Goal: Transaction & Acquisition: Purchase product/service

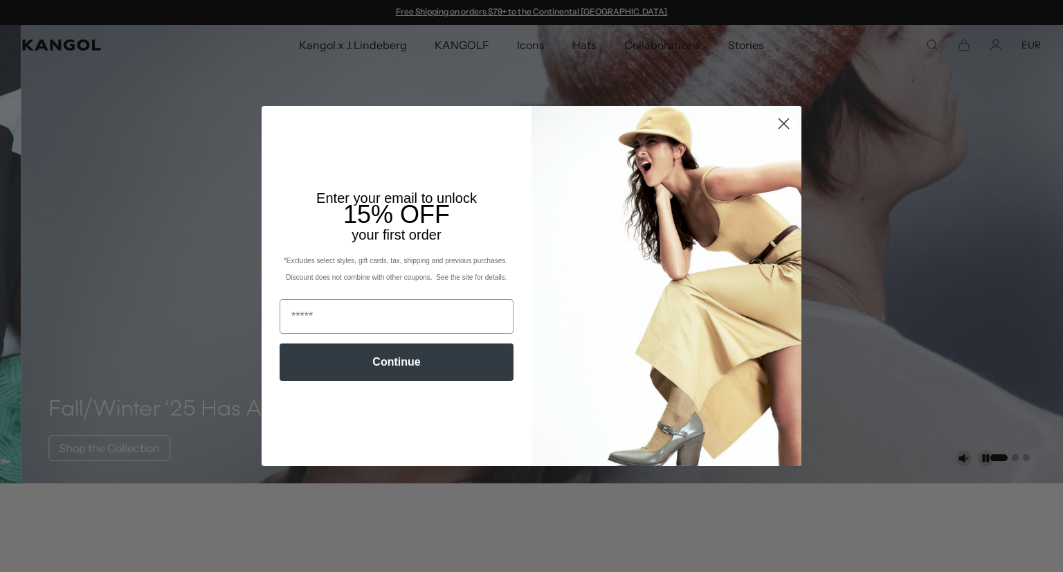
click at [772, 118] on circle "Close dialog" at bounding box center [783, 123] width 23 height 23
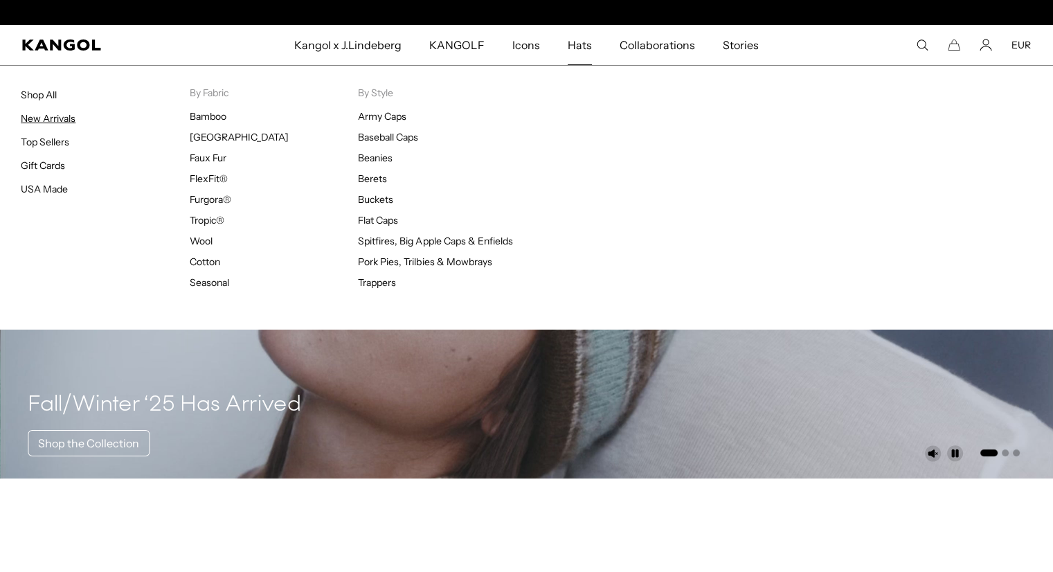
scroll to position [0, 285]
click at [42, 120] on link "New Arrivals" at bounding box center [48, 118] width 55 height 12
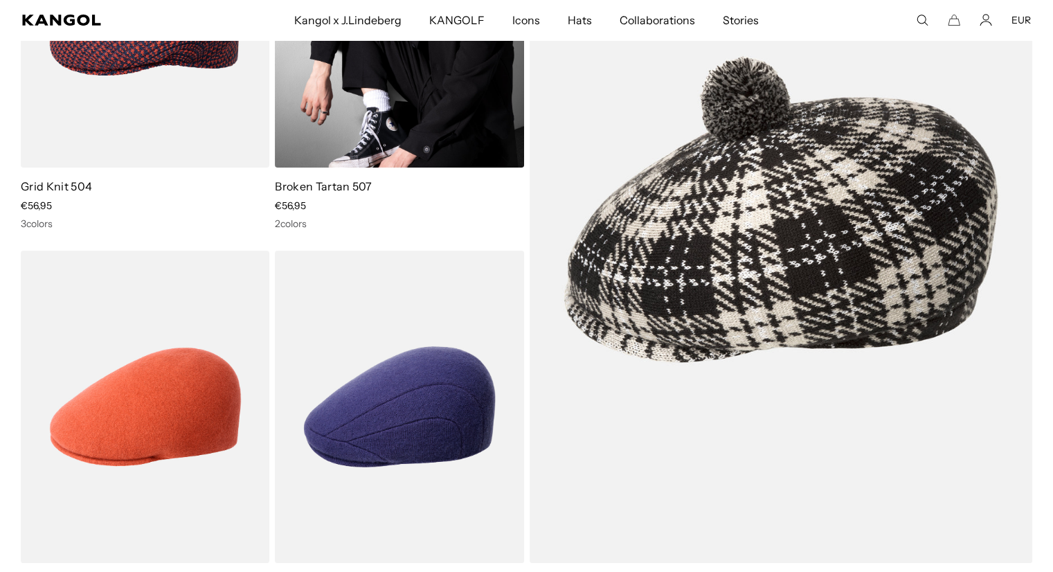
scroll to position [484, 0]
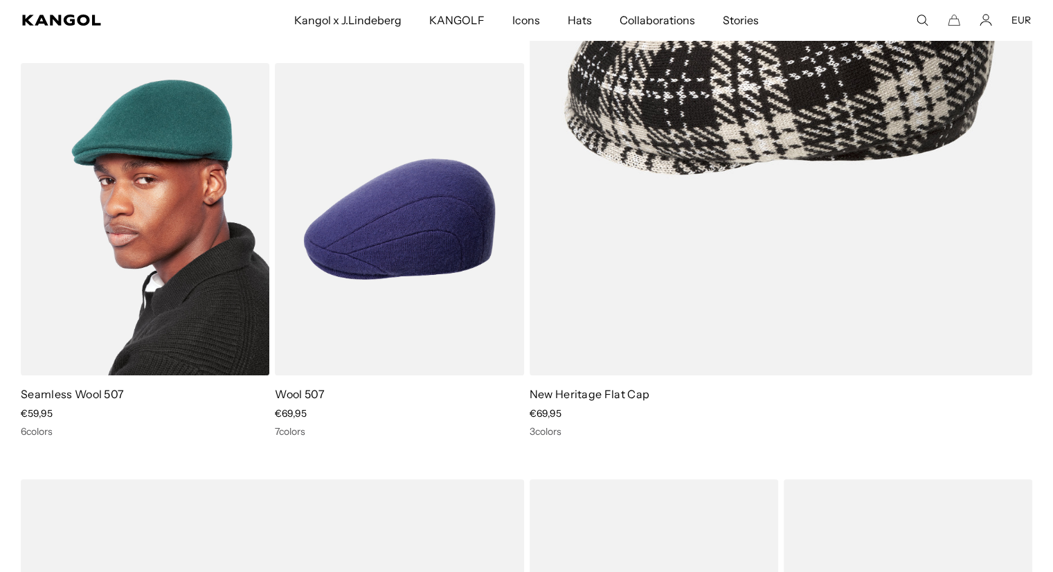
click at [183, 285] on img at bounding box center [145, 219] width 248 height 312
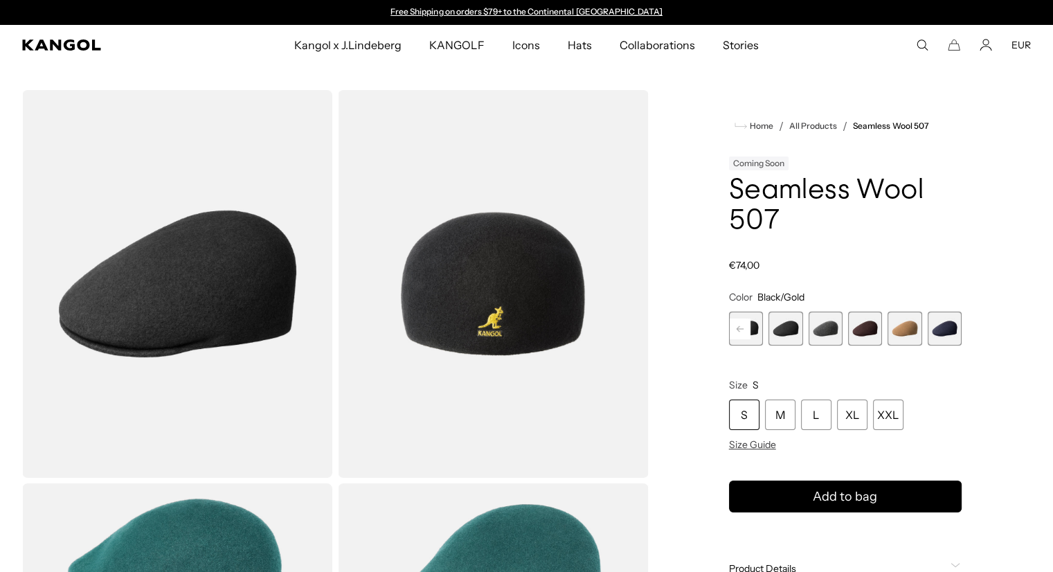
click at [738, 332] on rect at bounding box center [739, 328] width 21 height 21
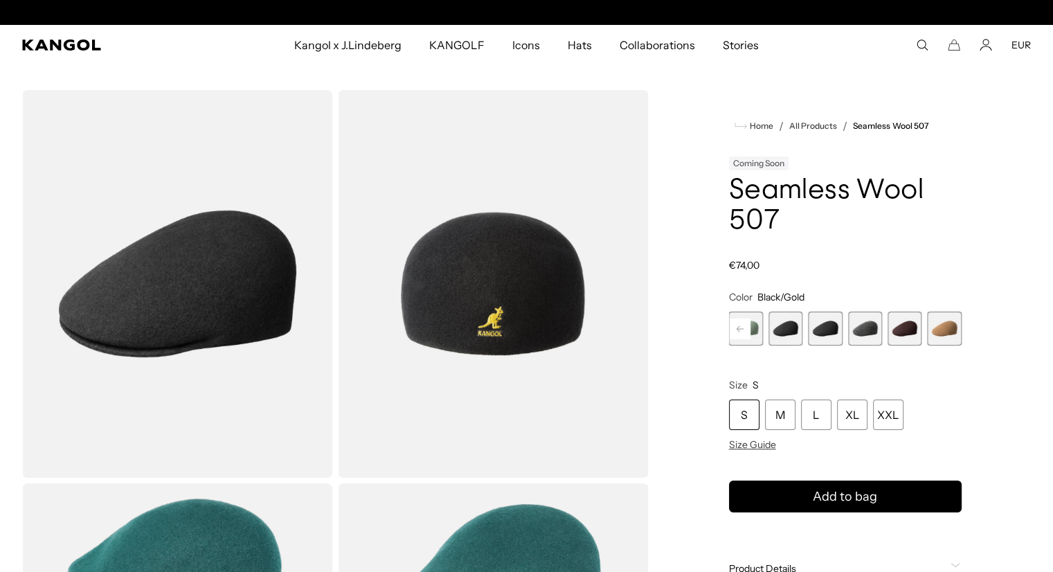
scroll to position [0, 285]
click at [914, 330] on span "7 of 9" at bounding box center [904, 328] width 34 height 34
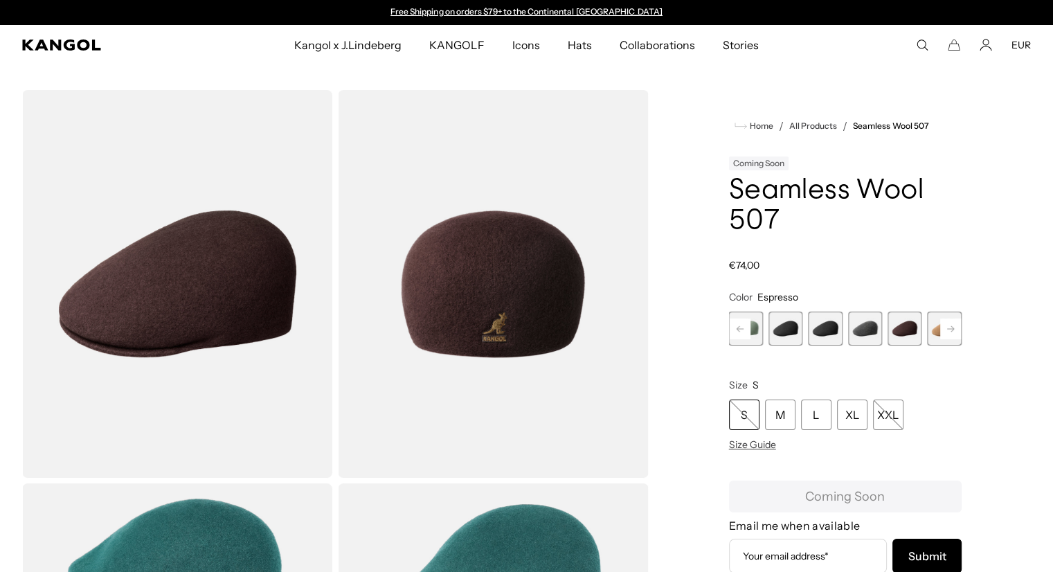
click at [945, 332] on rect at bounding box center [950, 328] width 21 height 21
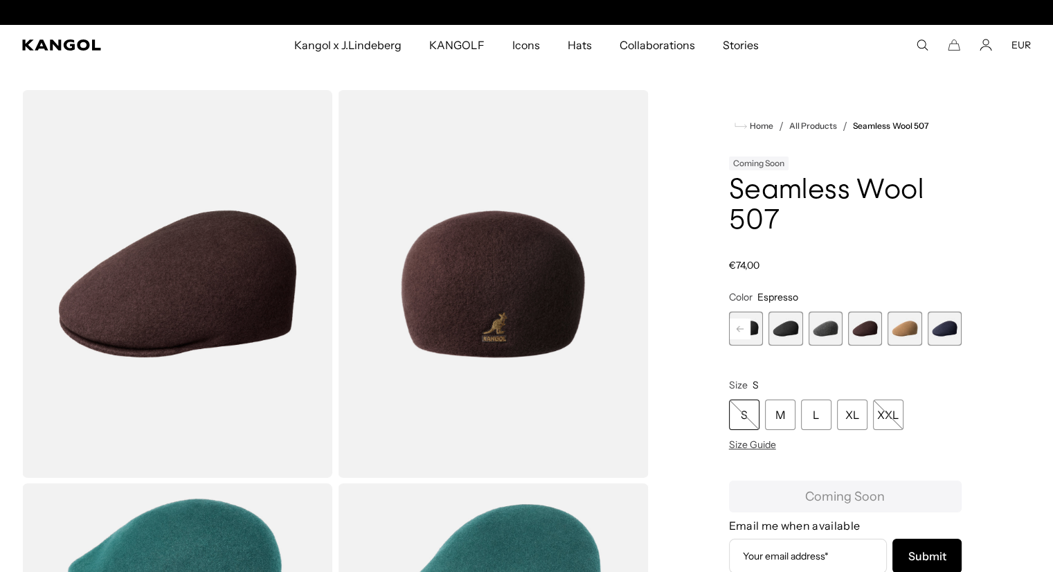
click at [947, 329] on span "9 of 9" at bounding box center [944, 328] width 34 height 34
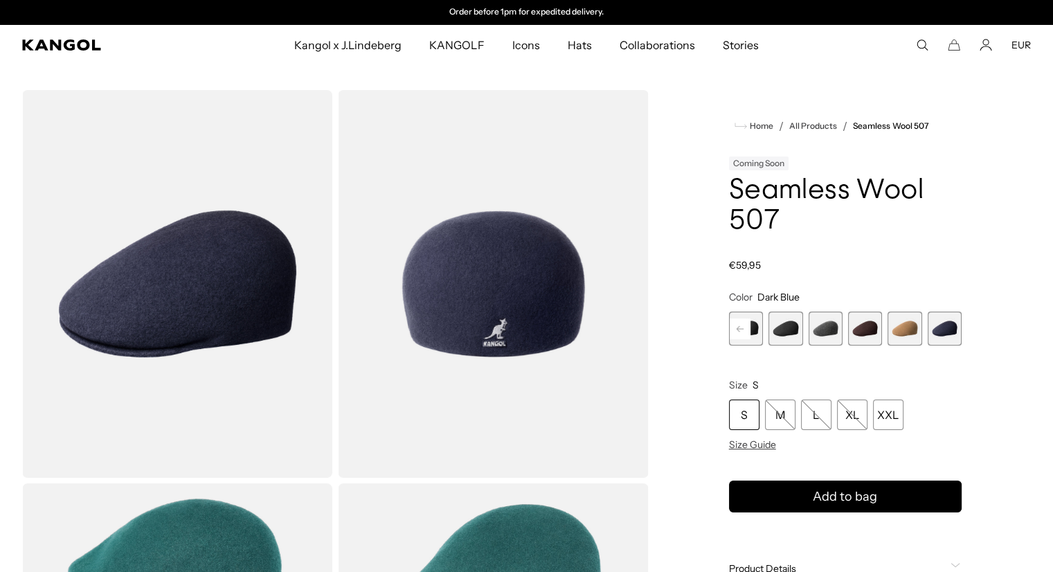
click at [907, 329] on span "8 of 9" at bounding box center [904, 328] width 34 height 34
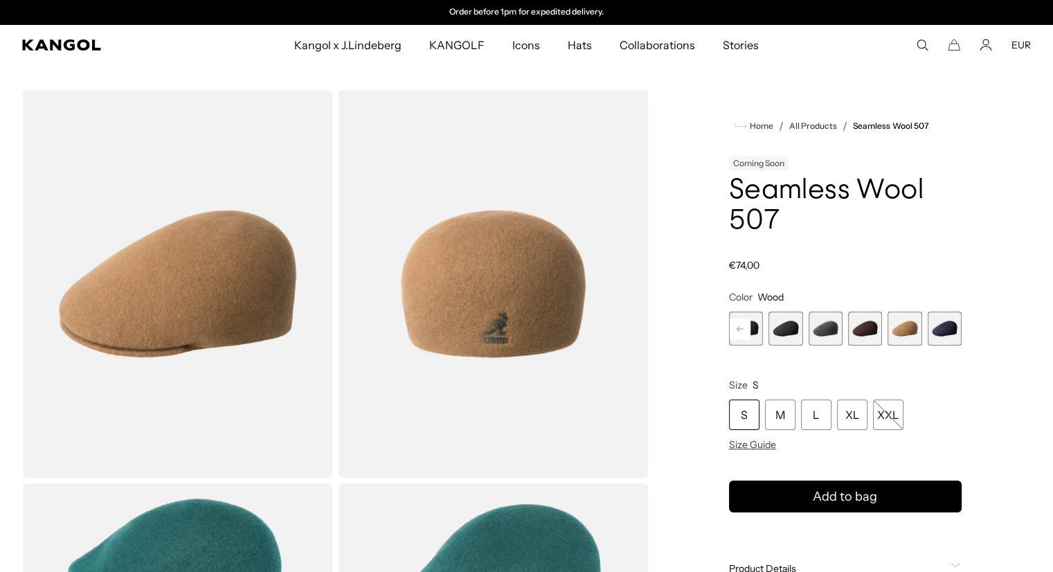
click at [856, 329] on span "7 of 9" at bounding box center [865, 328] width 34 height 34
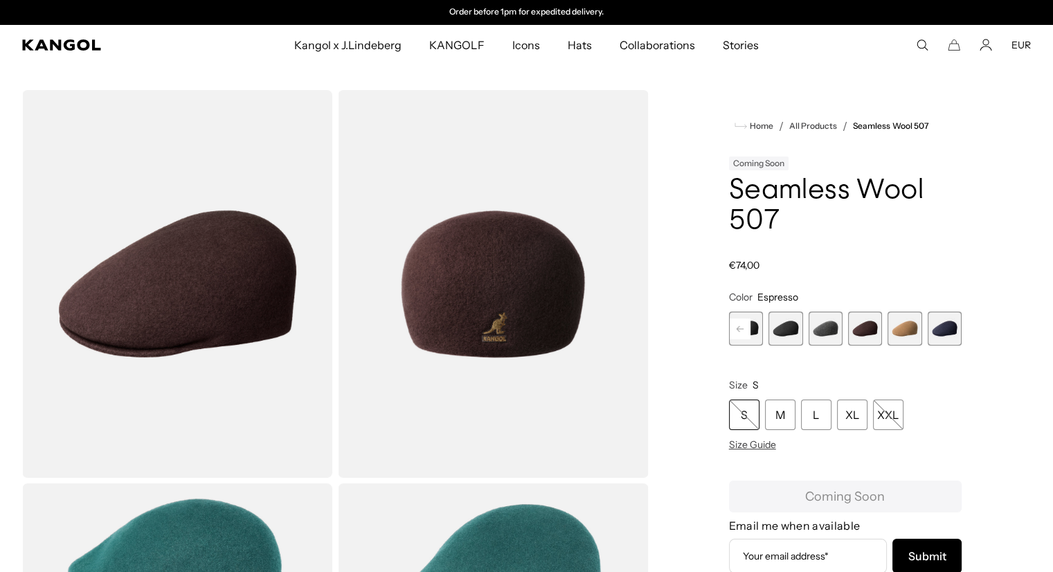
click at [811, 327] on span "6 of 9" at bounding box center [825, 328] width 34 height 34
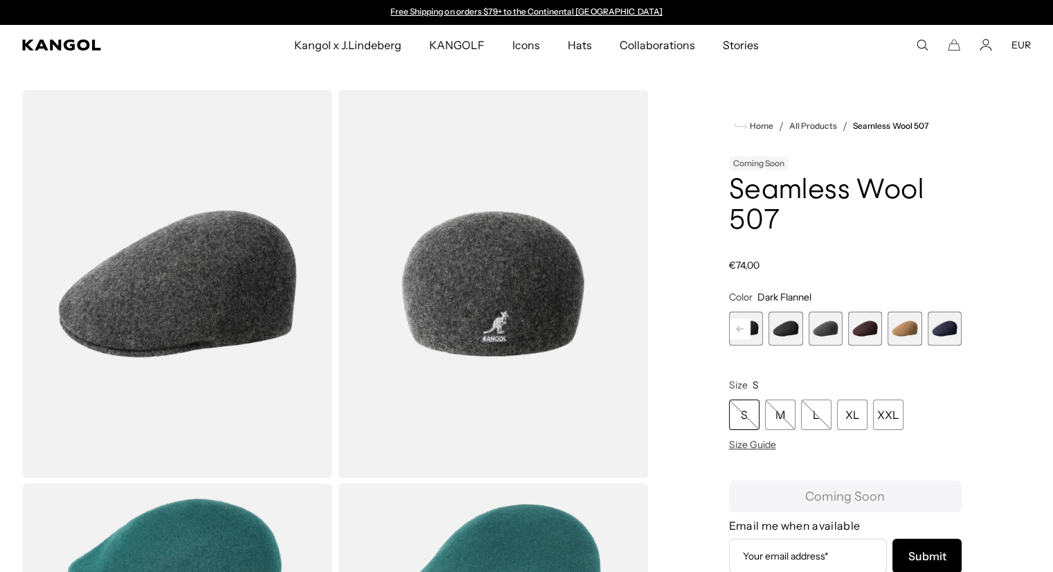
click at [792, 332] on span "5 of 9" at bounding box center [785, 328] width 34 height 34
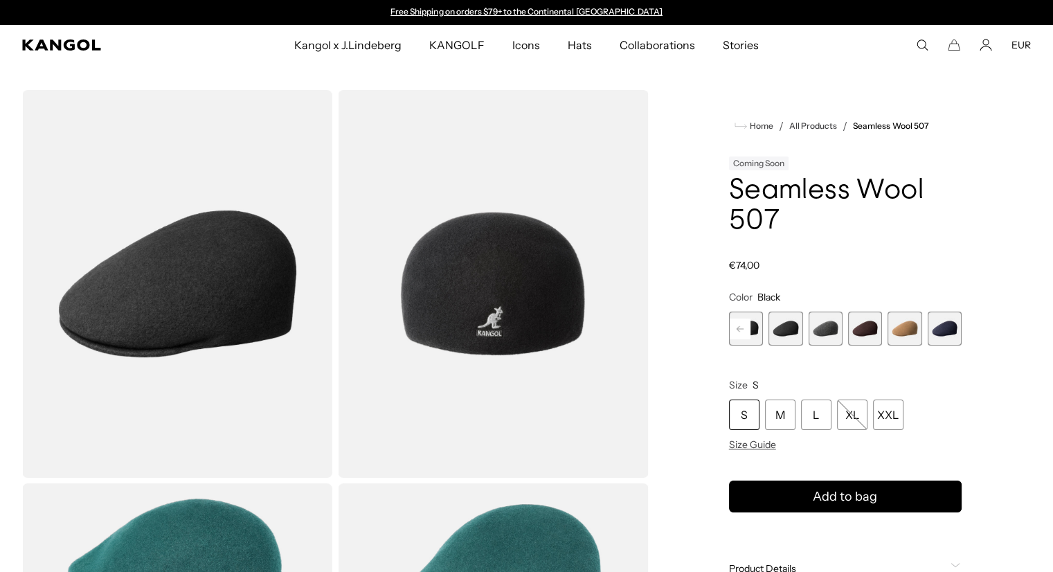
click at [738, 325] on icon at bounding box center [739, 328] width 7 height 6
click at [805, 324] on div "Coral Flame Variant sold out or unavailable Rustic Caramel Variant sold out or …" at bounding box center [765, 328] width 233 height 34
click at [768, 329] on span "4 of 9" at bounding box center [785, 328] width 34 height 34
click at [752, 328] on span "3 of 9" at bounding box center [746, 328] width 34 height 34
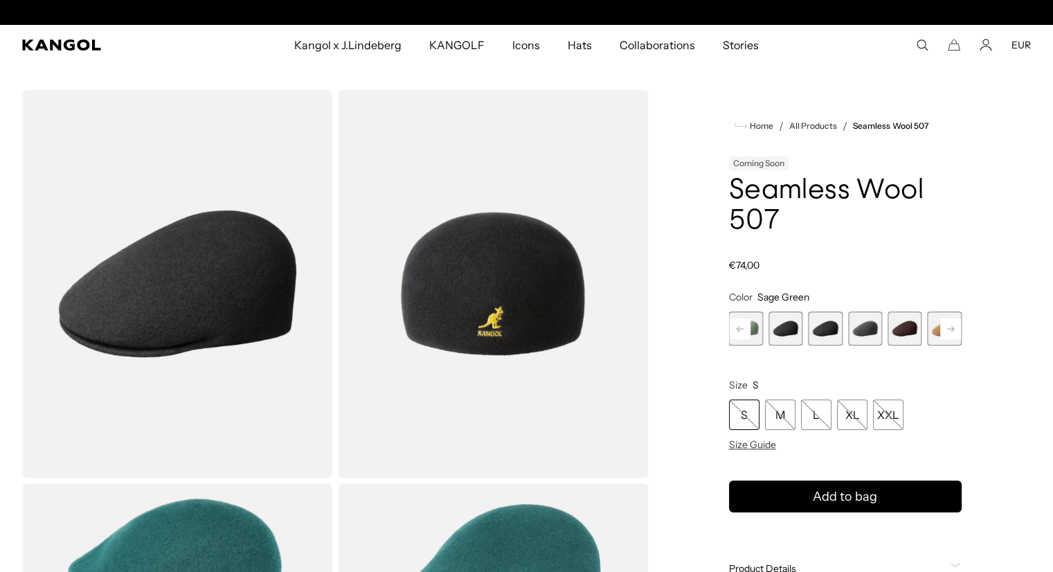
scroll to position [0, 285]
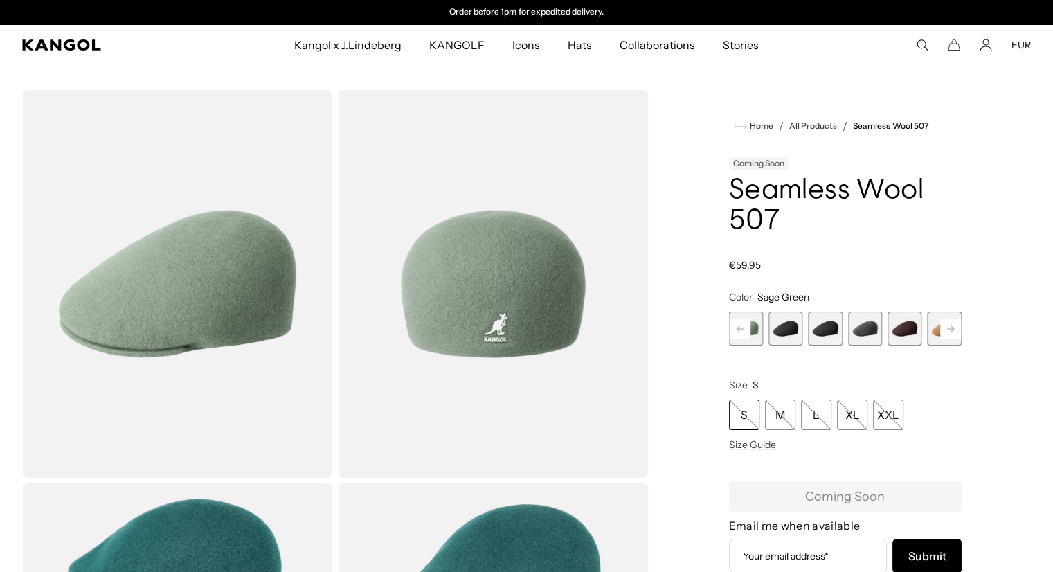
click at [738, 331] on rect at bounding box center [739, 328] width 21 height 21
click at [759, 327] on span "2 of 9" at bounding box center [746, 328] width 34 height 34
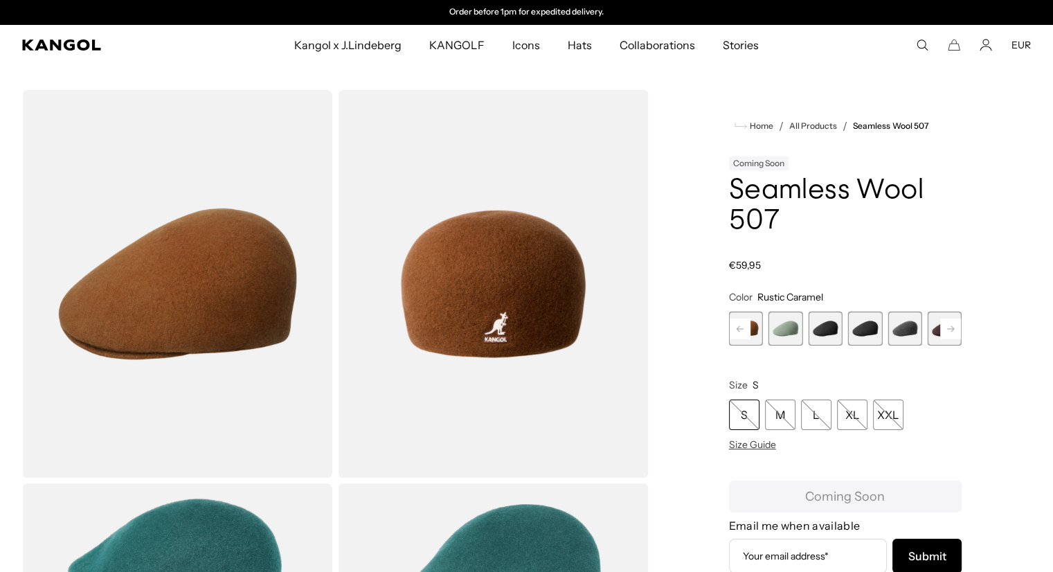
click at [740, 327] on rect at bounding box center [739, 328] width 21 height 21
click at [761, 329] on span "1 of 9" at bounding box center [746, 328] width 34 height 34
drag, startPoint x: 737, startPoint y: 334, endPoint x: 505, endPoint y: 317, distance: 232.5
click at [871, 333] on span "7 of 9" at bounding box center [865, 328] width 34 height 34
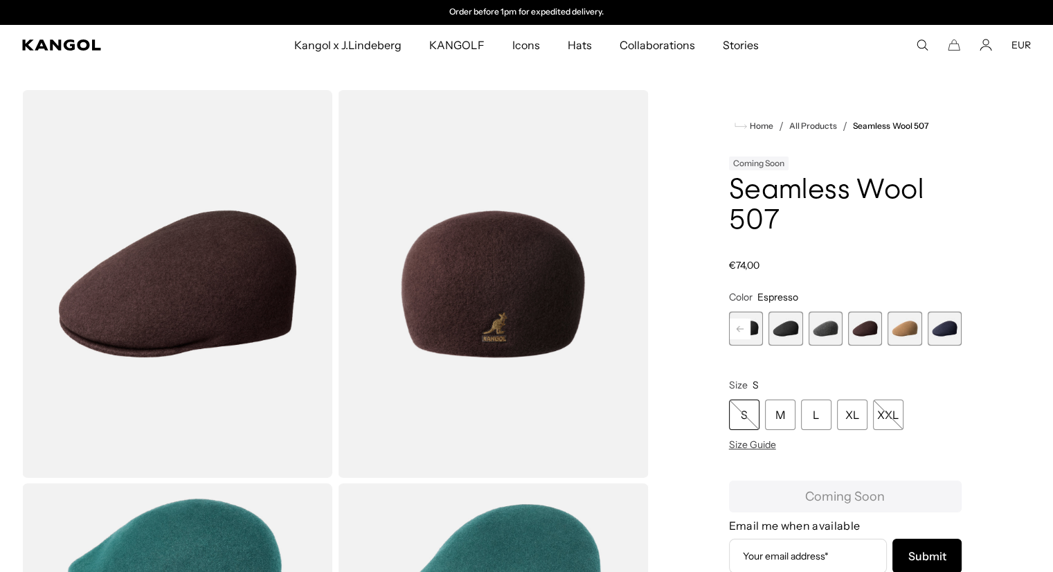
click at [252, 282] on img "Gallery Viewer" at bounding box center [177, 284] width 310 height 388
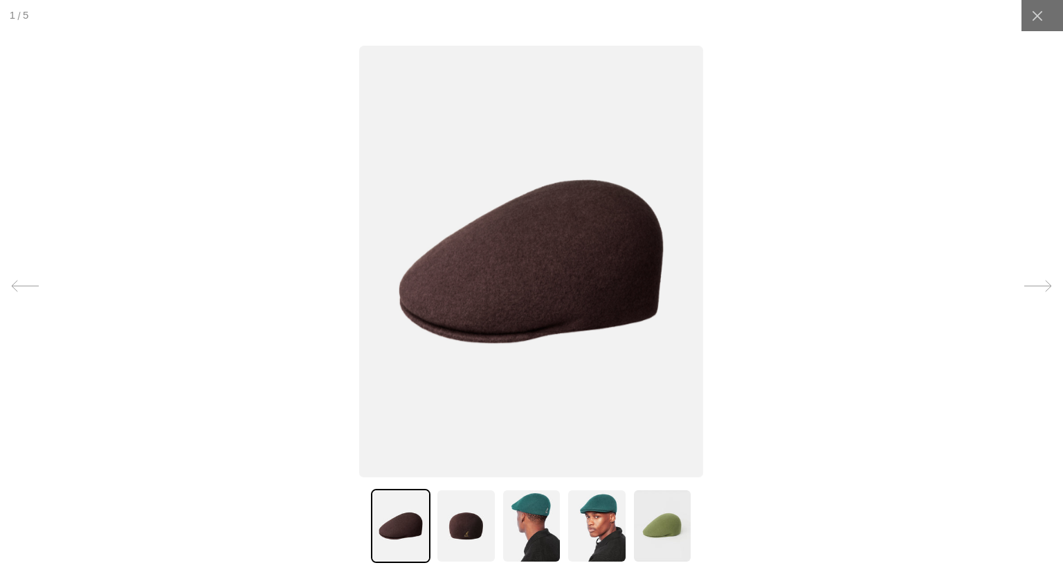
click at [478, 517] on img at bounding box center [466, 526] width 60 height 74
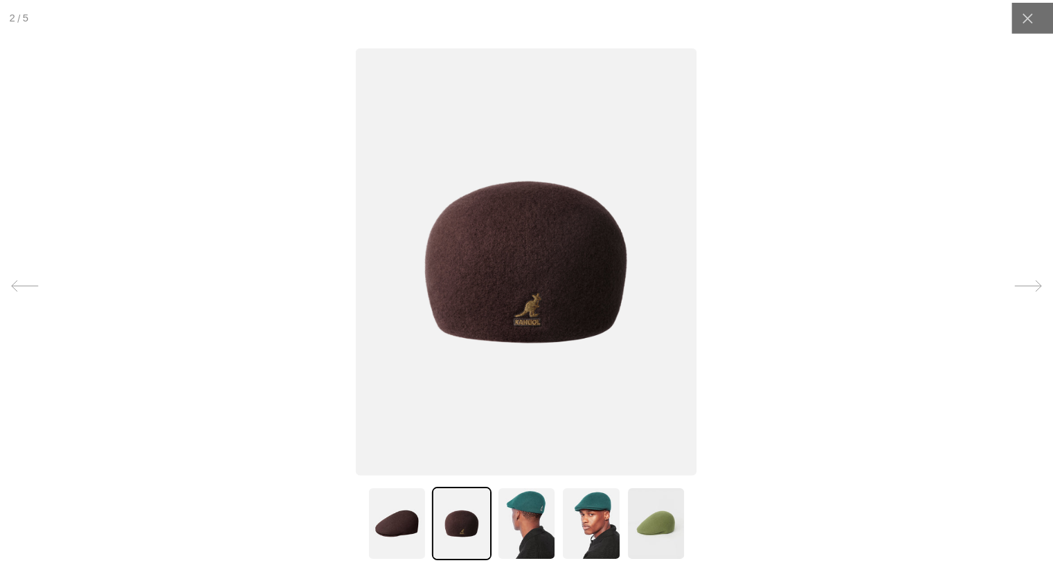
scroll to position [0, 285]
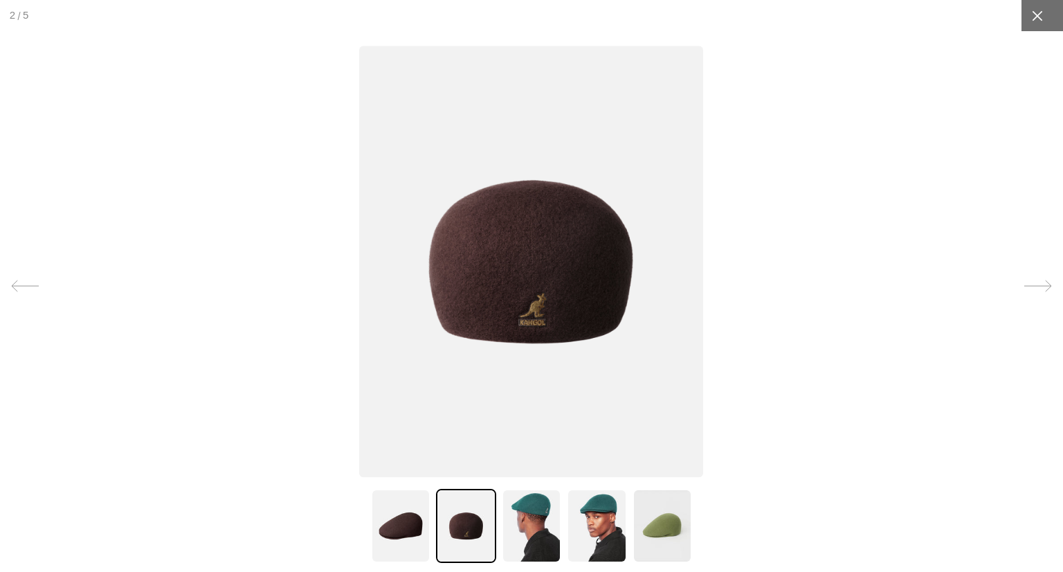
click at [1035, 20] on div at bounding box center [1037, 15] width 31 height 31
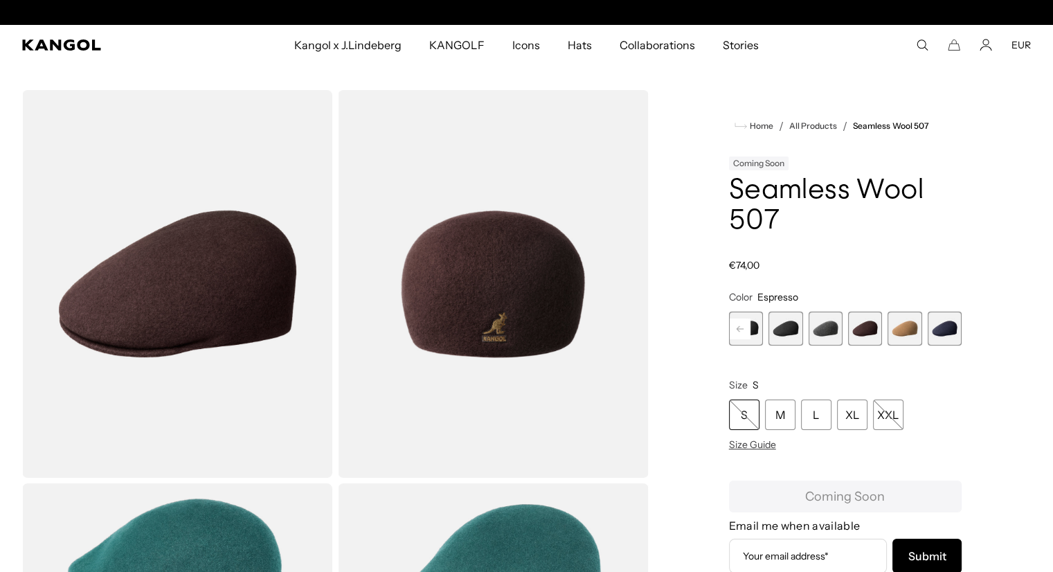
scroll to position [0, 0]
